Goal: Transaction & Acquisition: Book appointment/travel/reservation

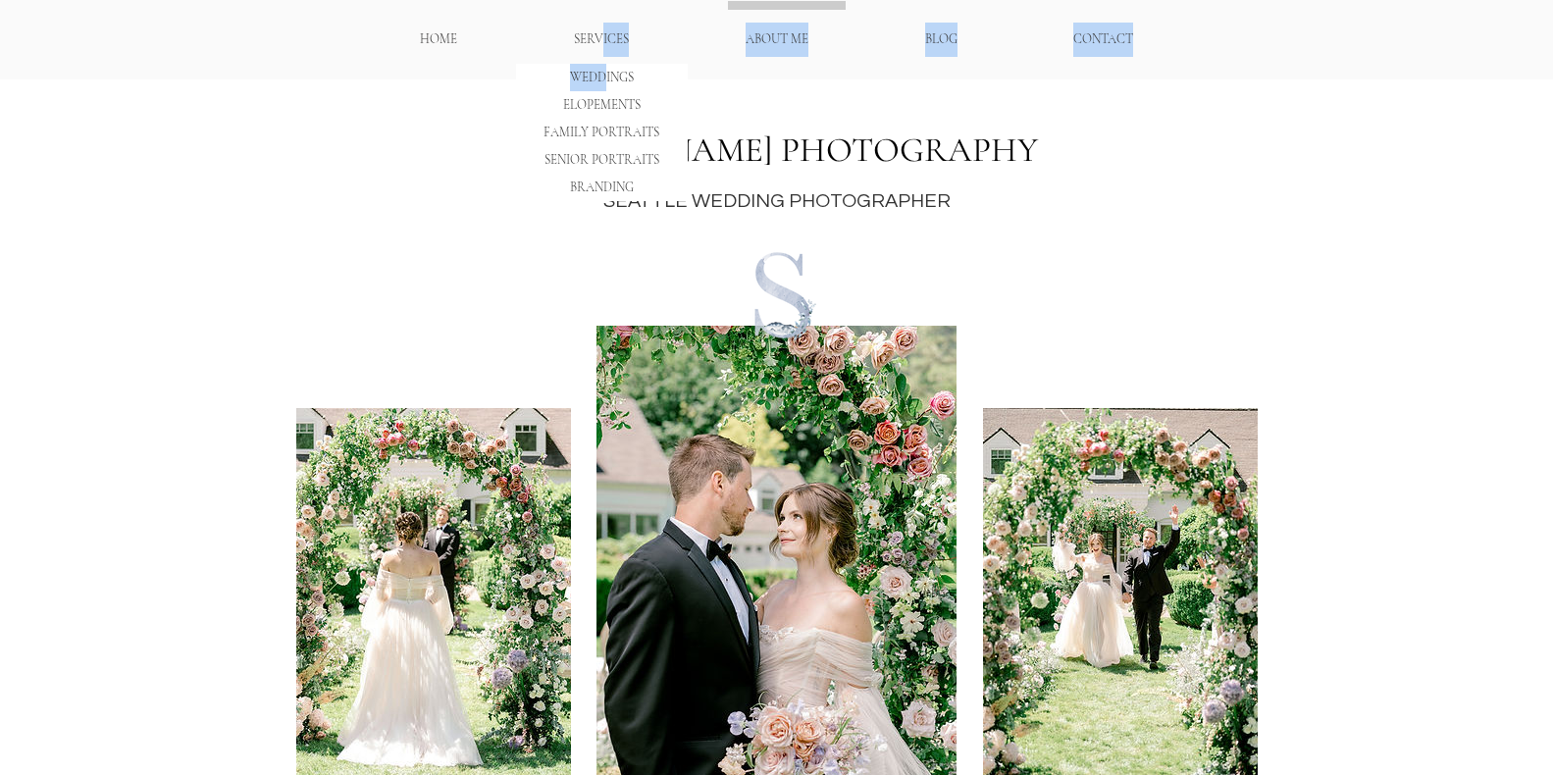
drag, startPoint x: 600, startPoint y: 38, endPoint x: 601, endPoint y: 76, distance: 37.3
click at [601, 57] on nav "HOME SERVICES WEDDINGS ELOPEMENTS FAMILY PORTRAITS SENIOR PORTRAITS BRANDING AB…" at bounding box center [777, 40] width 830 height 34
click at [612, 77] on p "WEDDINGS" at bounding box center [601, 77] width 77 height 27
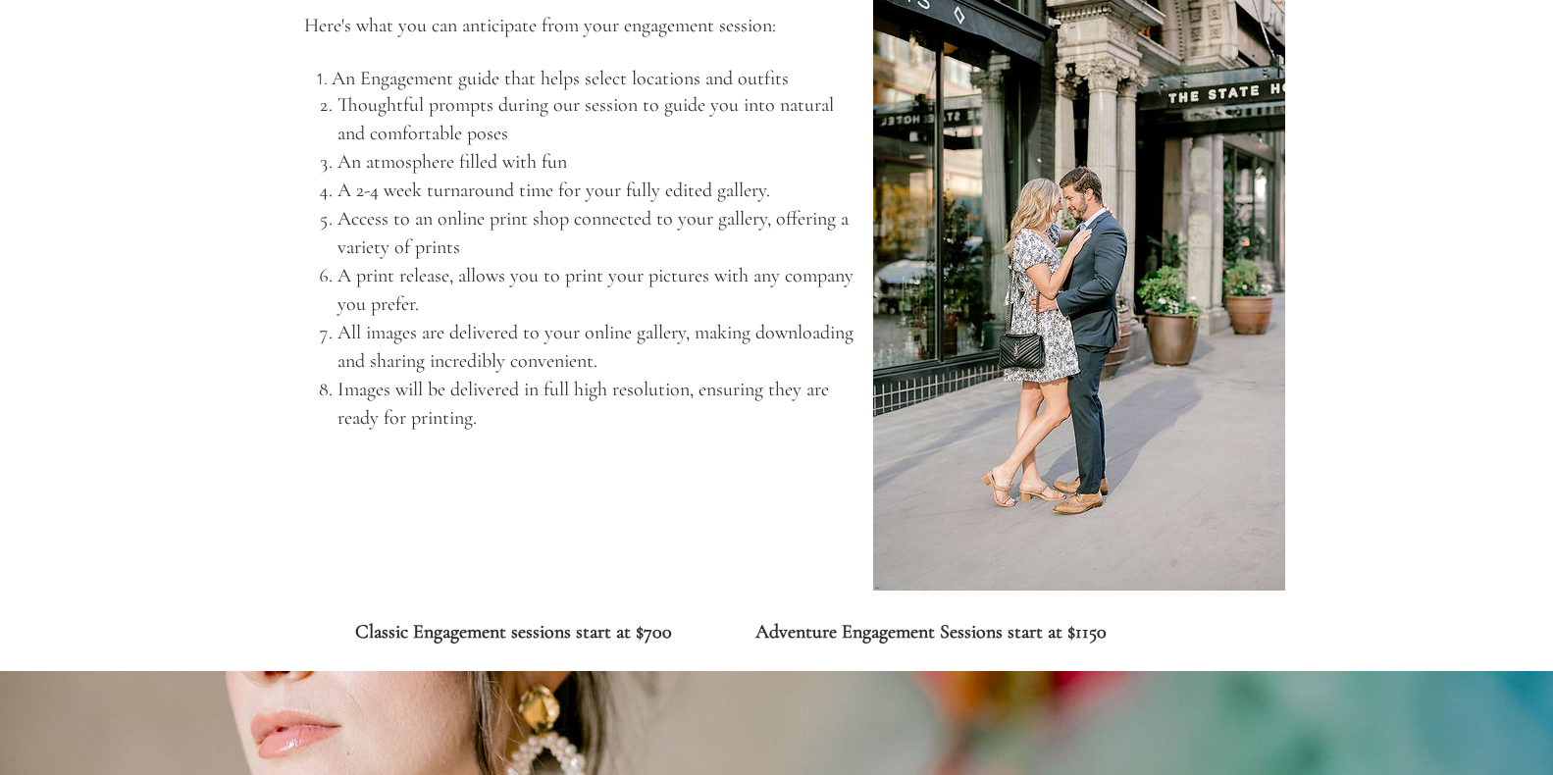
scroll to position [5864, 0]
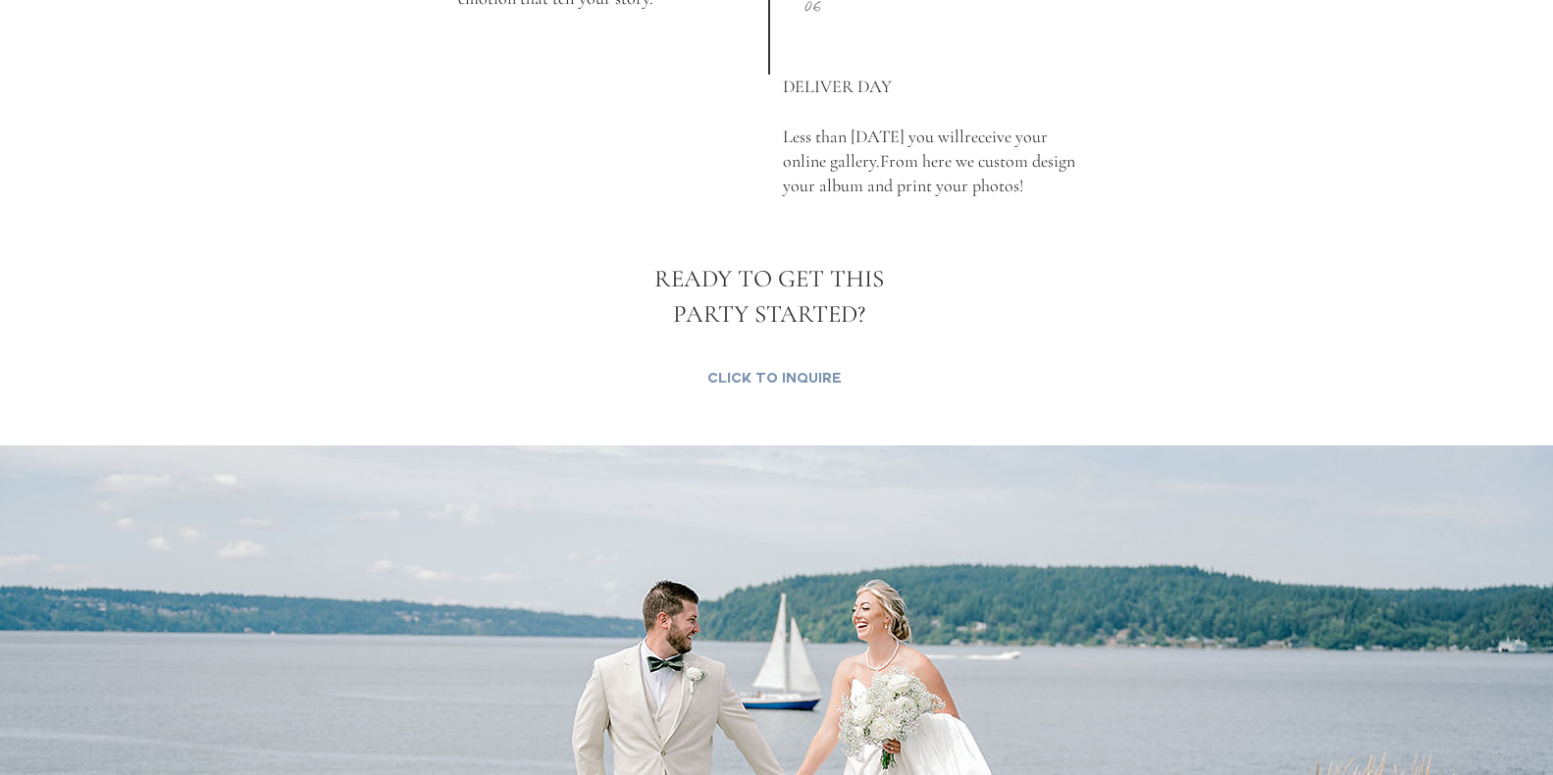
click at [761, 379] on span "Click to Inquire" at bounding box center [774, 381] width 134 height 20
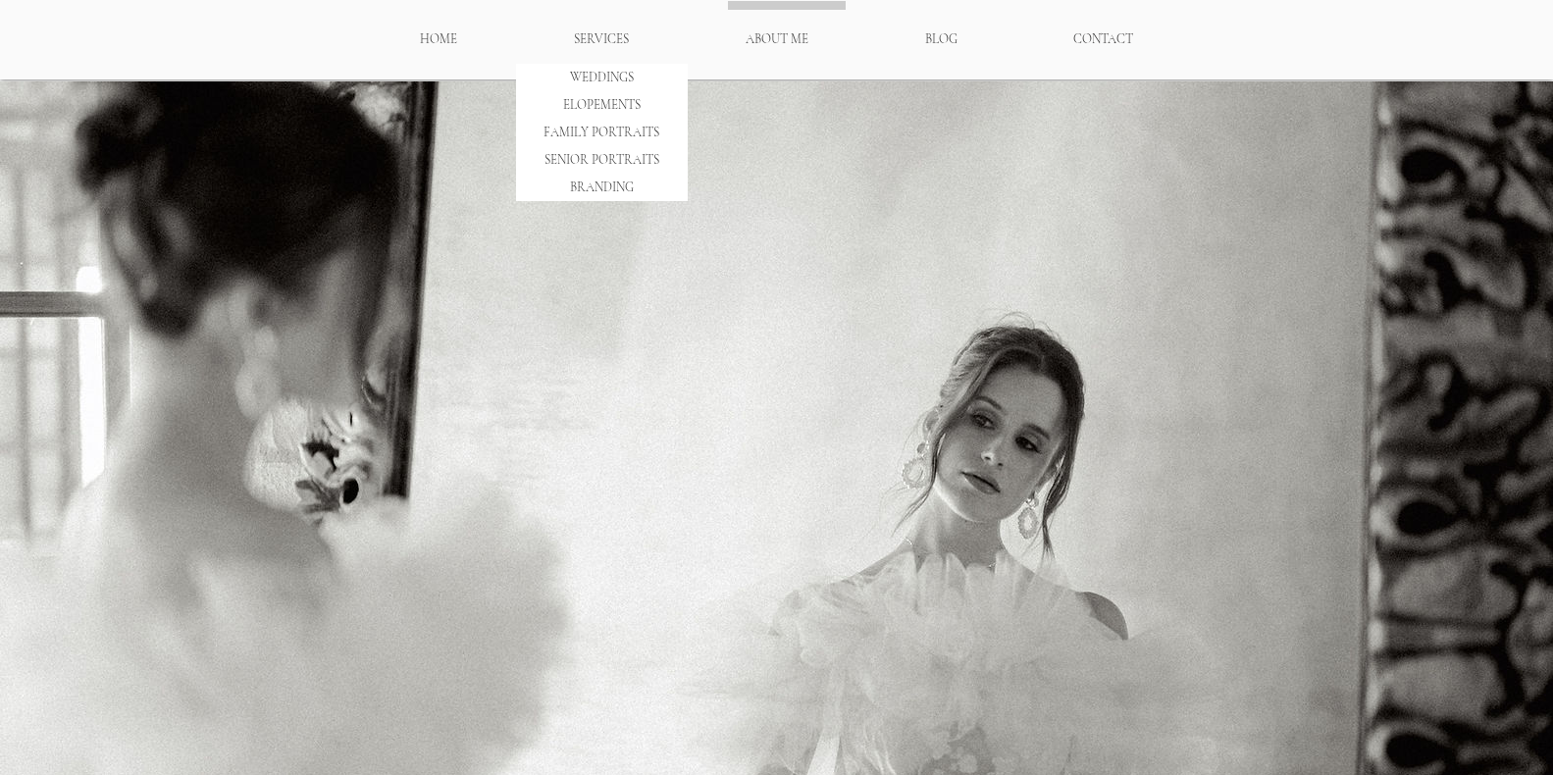
click at [602, 45] on p "SERVICES" at bounding box center [601, 40] width 75 height 34
click at [596, 73] on p "WEDDINGS" at bounding box center [601, 77] width 77 height 27
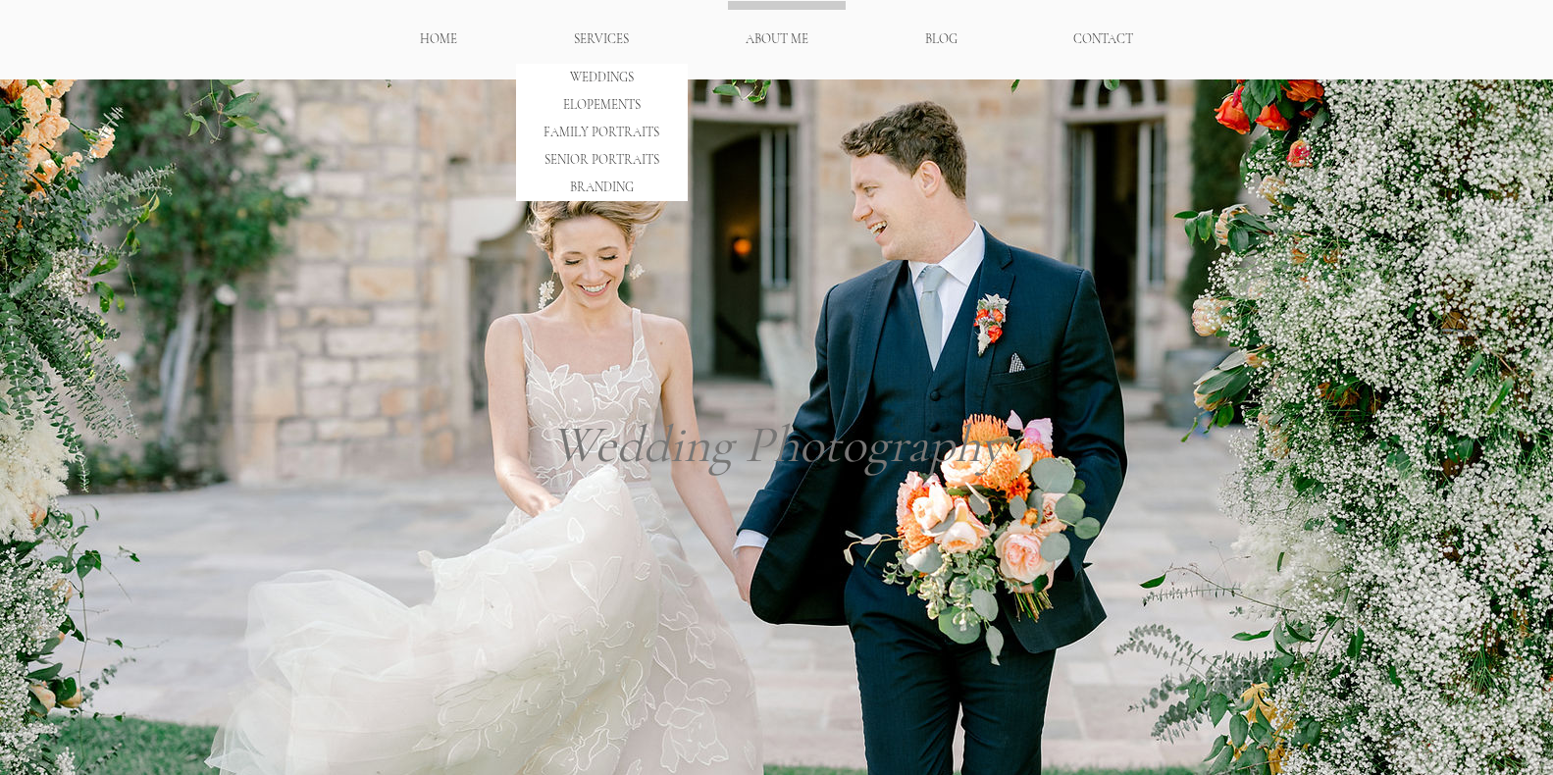
click at [608, 41] on p "SERVICES" at bounding box center [601, 40] width 75 height 34
click at [599, 78] on p "WEDDINGS" at bounding box center [601, 77] width 77 height 27
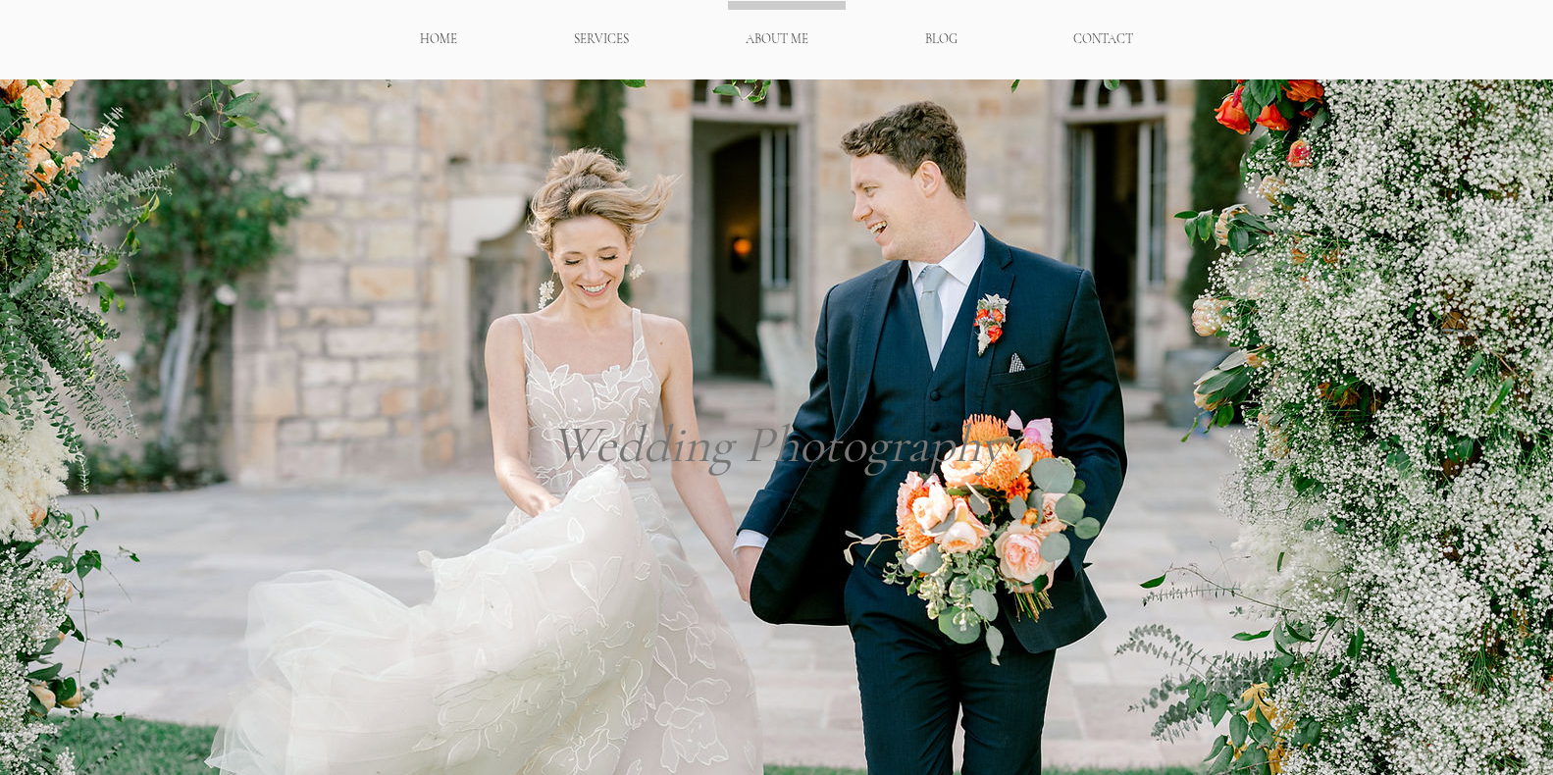
click at [422, 43] on p "HOME" at bounding box center [438, 40] width 57 height 34
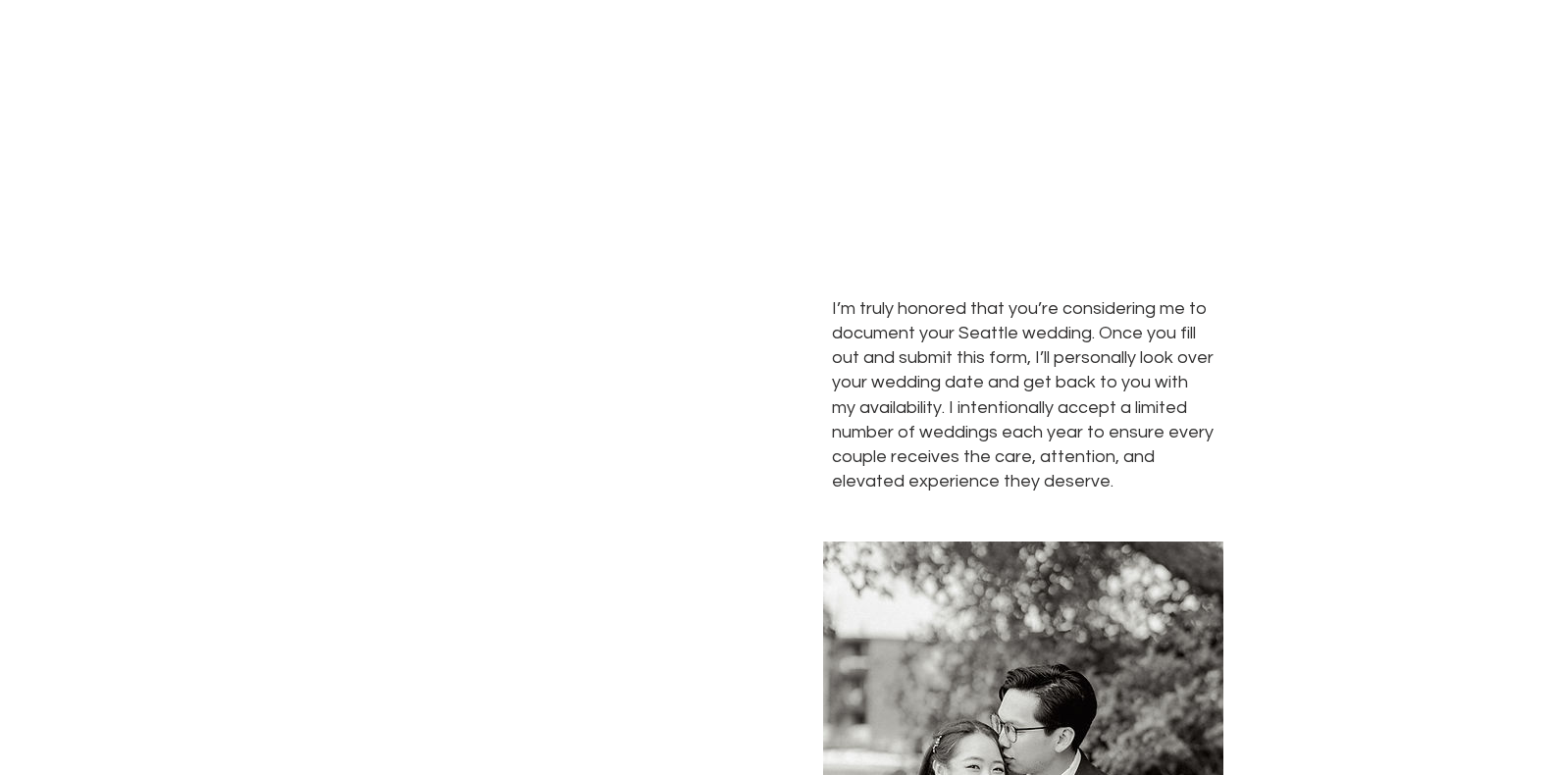
scroll to position [8085, 0]
